Goal: Information Seeking & Learning: Understand process/instructions

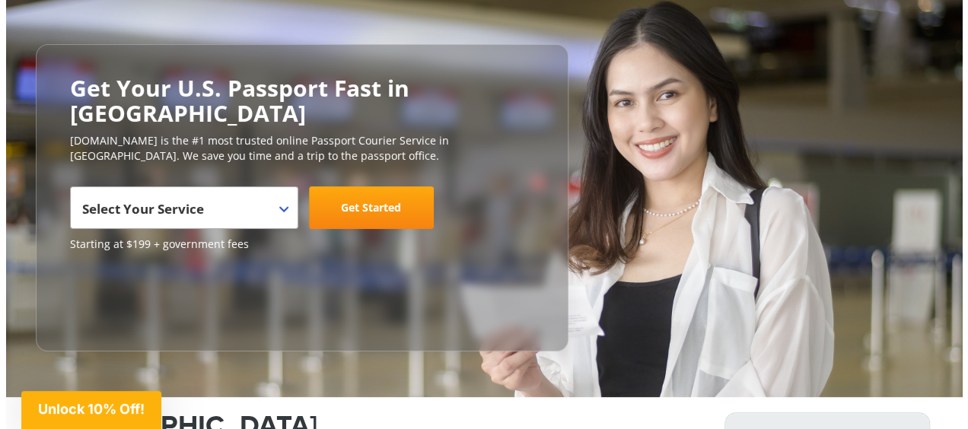
scroll to position [137, 0]
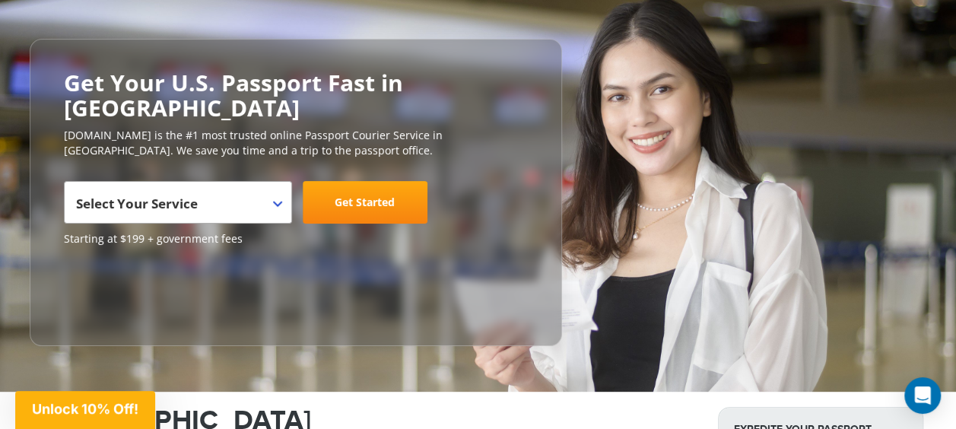
click at [253, 187] on span "Select Your Service" at bounding box center [176, 208] width 200 height 43
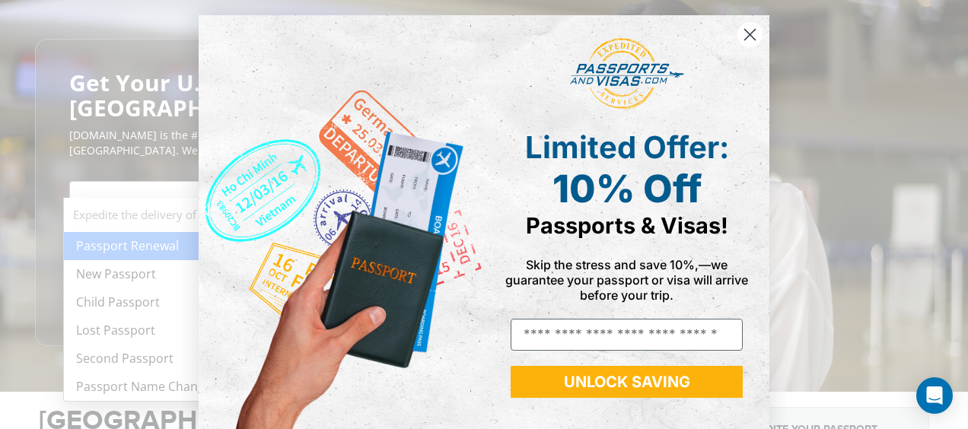
click at [740, 27] on circle "Close dialog" at bounding box center [749, 34] width 25 height 25
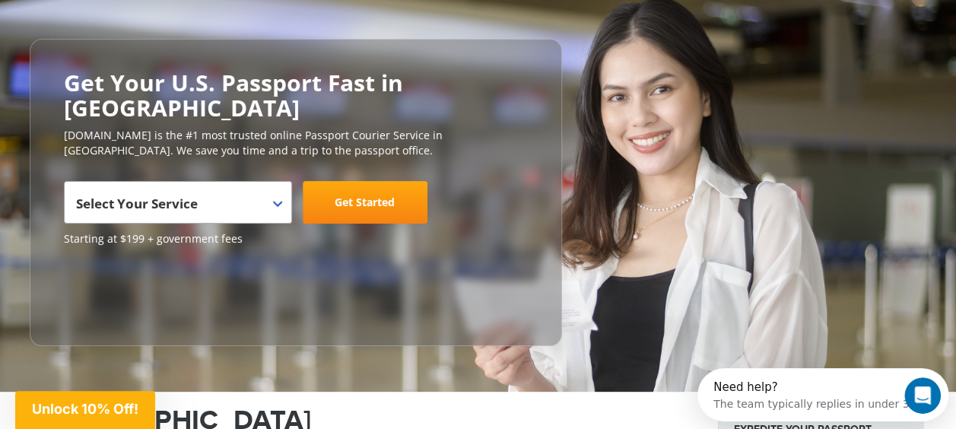
scroll to position [0, 0]
click at [210, 187] on span "Select Your Service" at bounding box center [176, 208] width 200 height 43
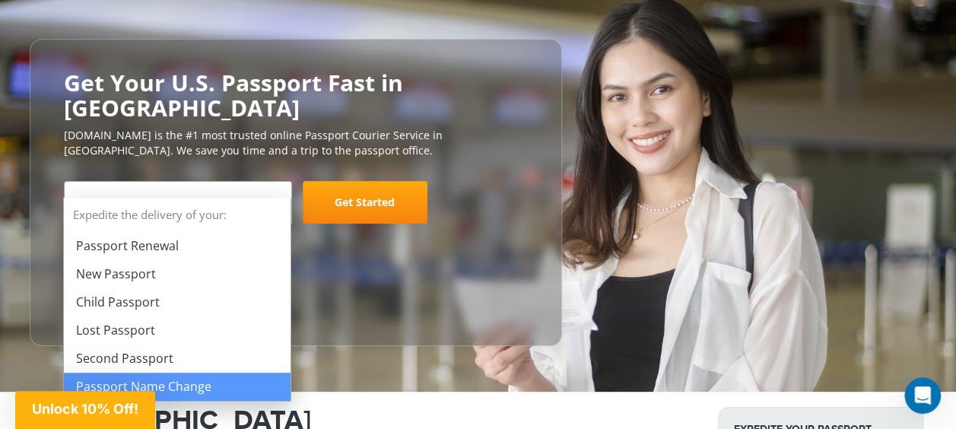
select select "**********"
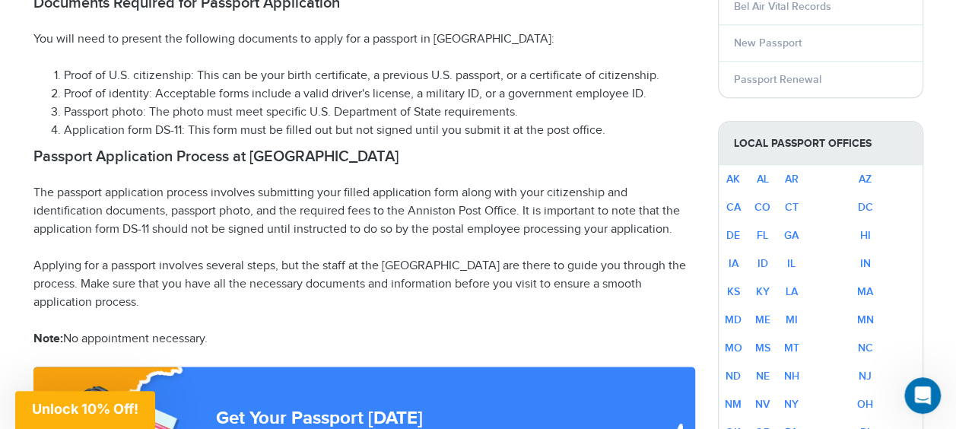
scroll to position [839, 0]
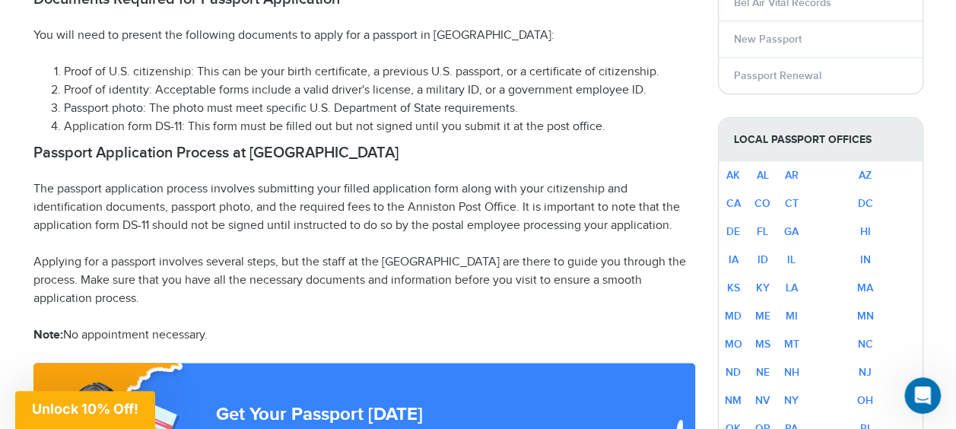
click at [359, 180] on p "The passport application process involves submitting your filled application fo…" at bounding box center [364, 207] width 662 height 55
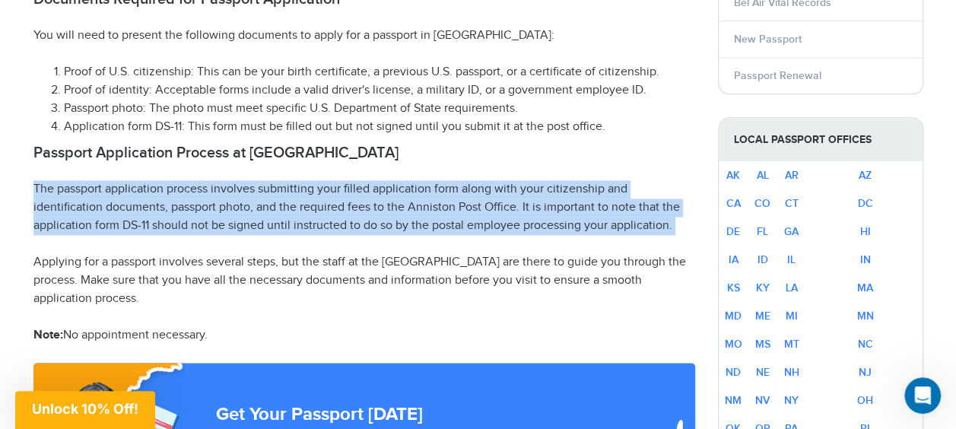
click at [359, 180] on p "The passport application process involves submitting your filled application fo…" at bounding box center [364, 207] width 662 height 55
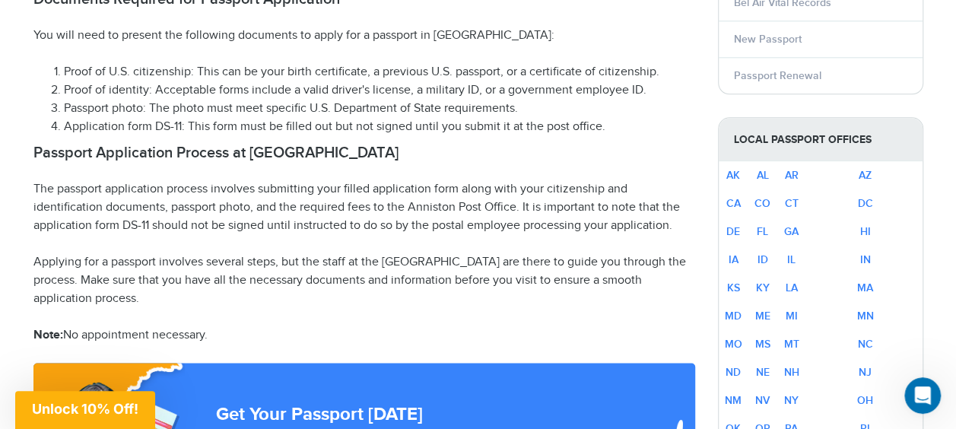
drag, startPoint x: 359, startPoint y: 164, endPoint x: 462, endPoint y: 224, distance: 118.6
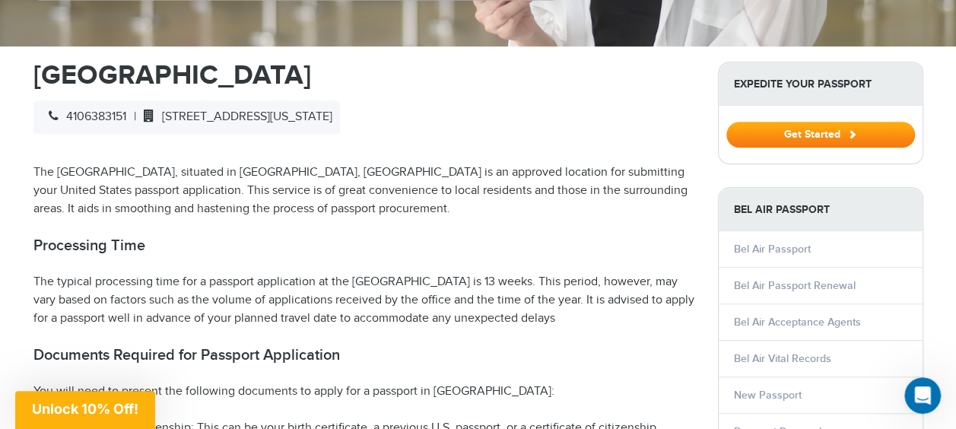
scroll to position [571, 0]
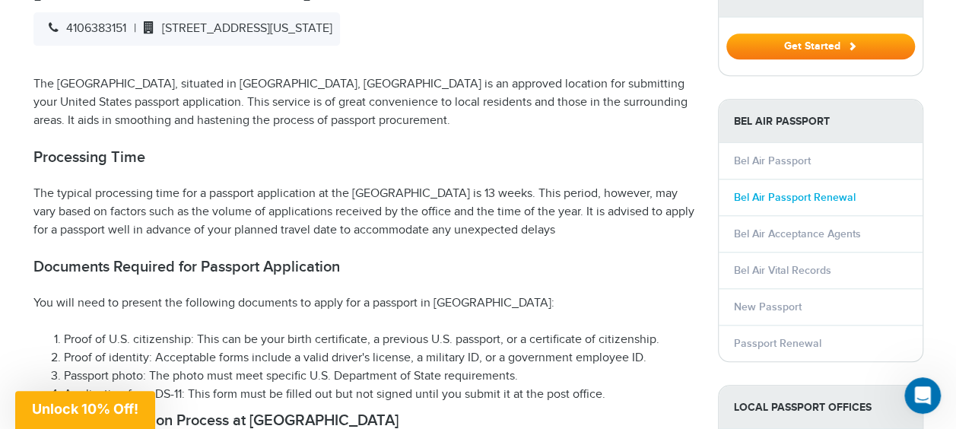
click at [790, 191] on link "Bel Air Passport Renewal" at bounding box center [795, 197] width 122 height 13
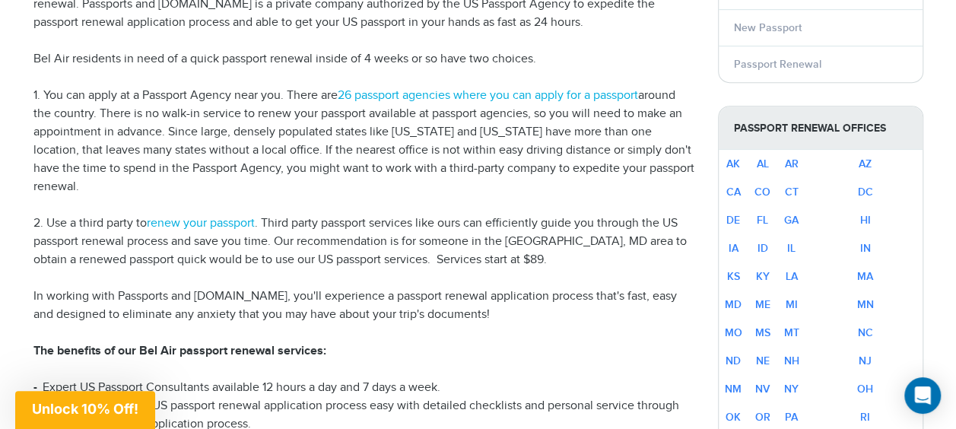
scroll to position [423, 0]
click at [326, 134] on p "1. You can apply at a Passport Agency near you. There are 26 passport agencies …" at bounding box center [364, 141] width 662 height 110
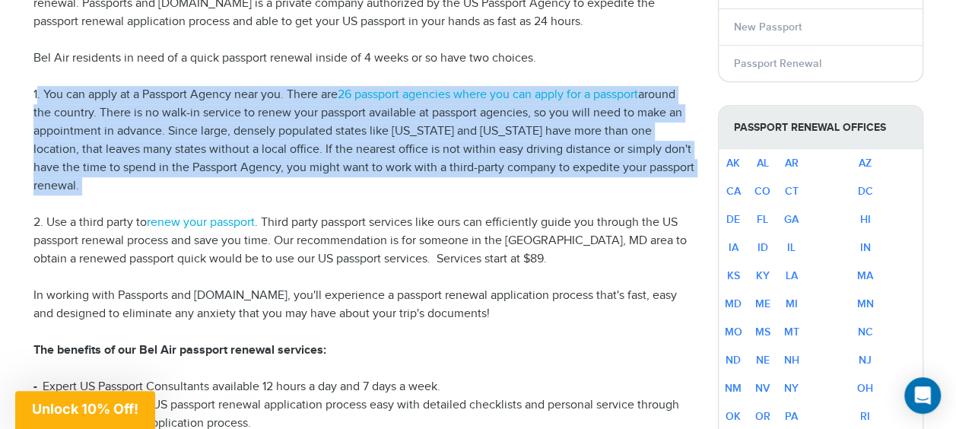
click at [326, 134] on p "1. You can apply at a Passport Agency near you. There are 26 passport agencies …" at bounding box center [364, 141] width 662 height 110
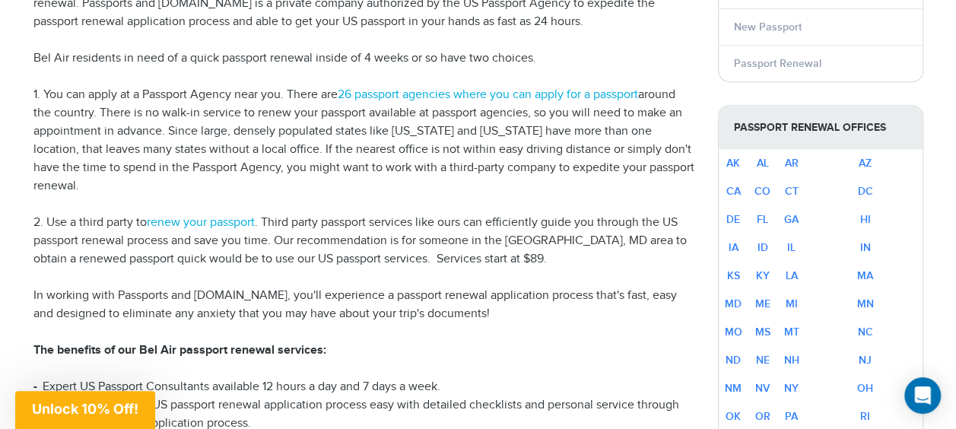
drag, startPoint x: 326, startPoint y: 134, endPoint x: 323, endPoint y: 187, distance: 53.4
click at [396, 52] on p "Bel Air residents in need of a quick passport renewal inside of 4 weeks or so h…" at bounding box center [364, 58] width 662 height 18
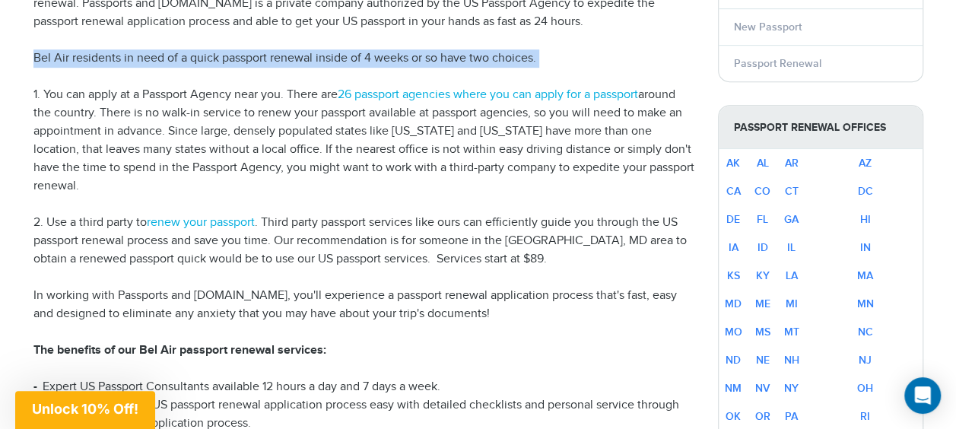
click at [396, 52] on p "Bel Air residents in need of a quick passport renewal inside of 4 weeks or so h…" at bounding box center [364, 58] width 662 height 18
drag, startPoint x: 396, startPoint y: 52, endPoint x: 367, endPoint y: 33, distance: 34.8
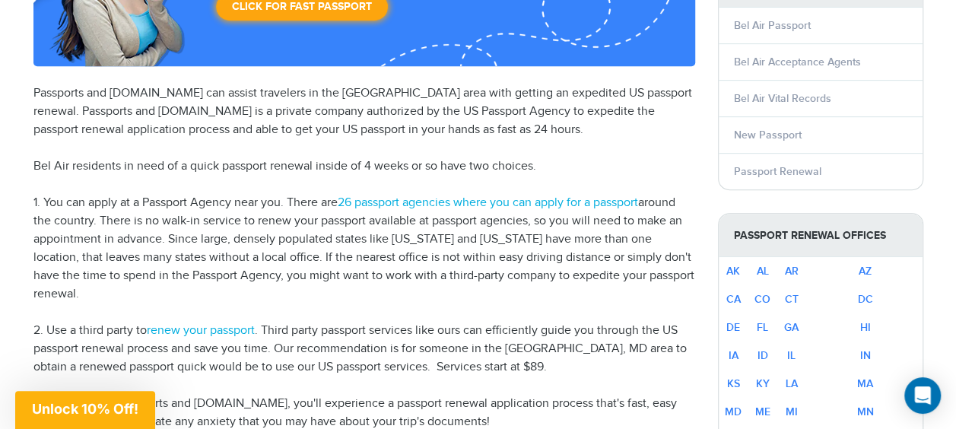
scroll to position [329, 0]
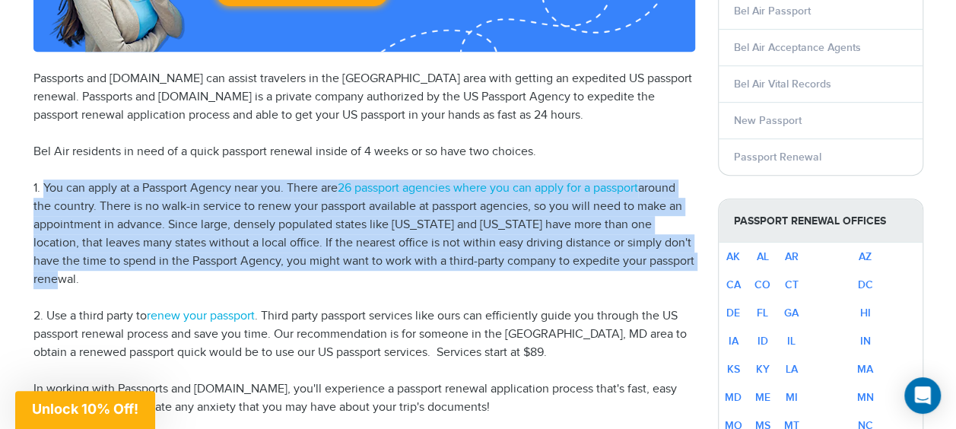
drag, startPoint x: 41, startPoint y: 190, endPoint x: 684, endPoint y: 266, distance: 647.4
click at [684, 266] on p "1. You can apply at a Passport Agency near you. There are 26 passport agencies …" at bounding box center [364, 235] width 662 height 110
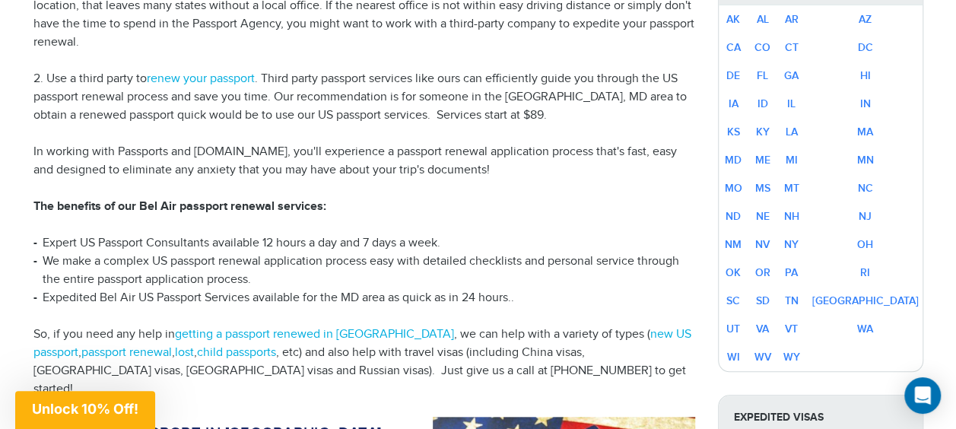
scroll to position [568, 0]
click at [231, 71] on link "renew your passport" at bounding box center [201, 78] width 108 height 14
